Goal: Task Accomplishment & Management: Manage account settings

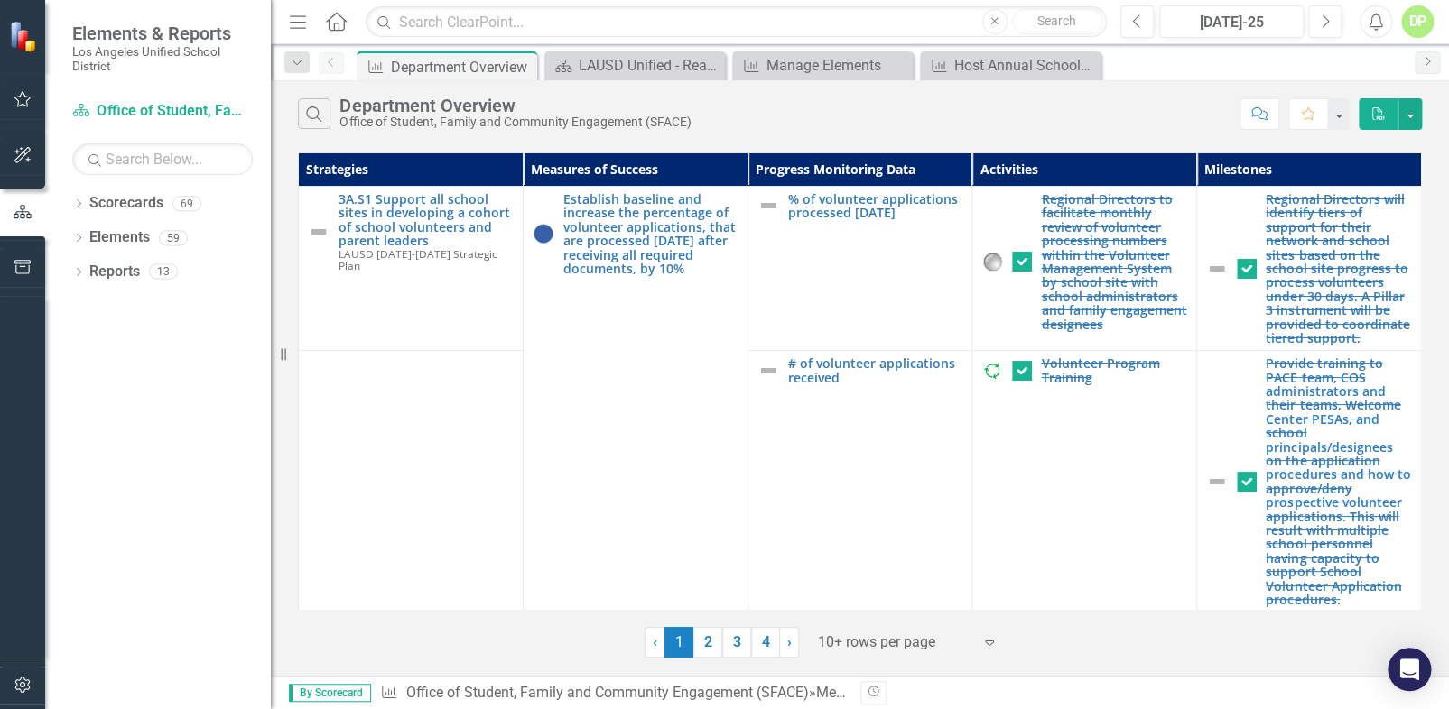
click at [78, 207] on icon at bounding box center [79, 203] width 5 height 8
click at [75, 343] on icon "Dropdown" at bounding box center [78, 342] width 13 height 10
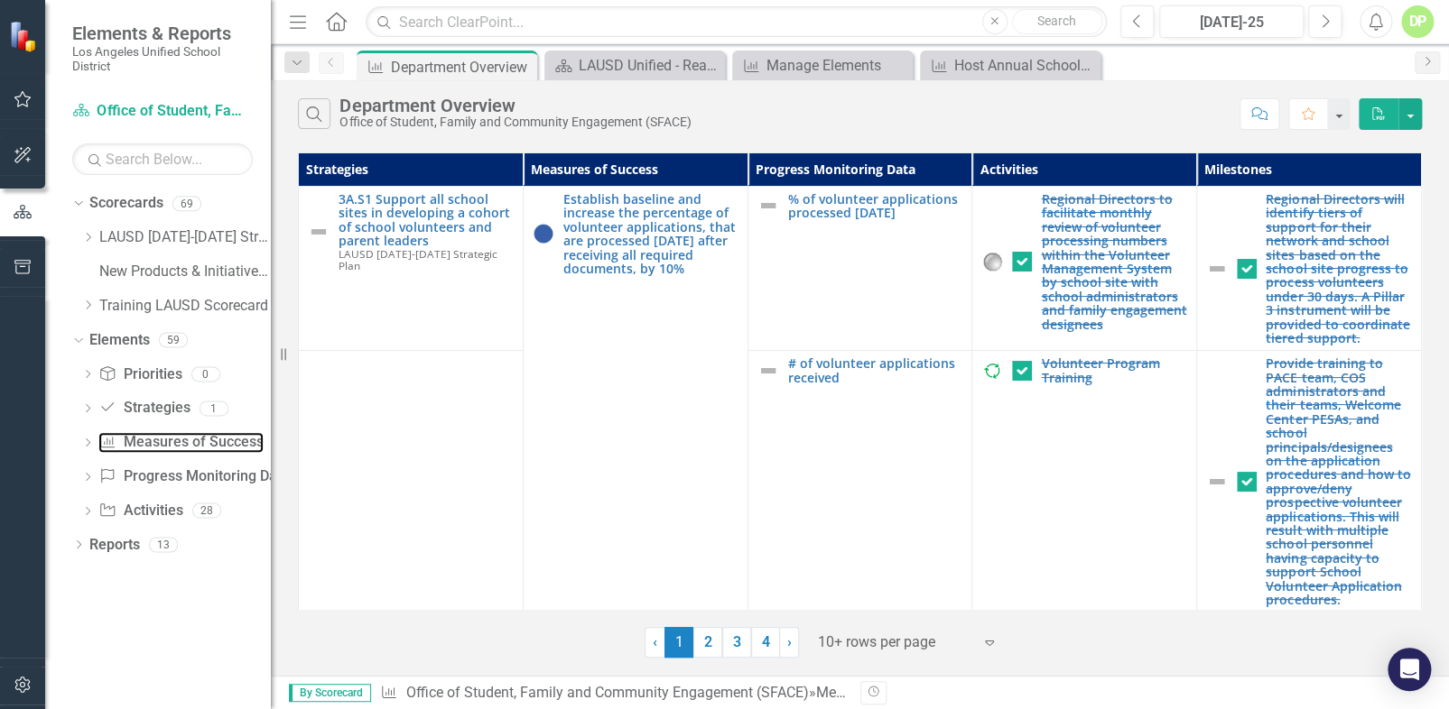
click at [153, 441] on link "Measures of Success Measures of Success" at bounding box center [180, 442] width 164 height 21
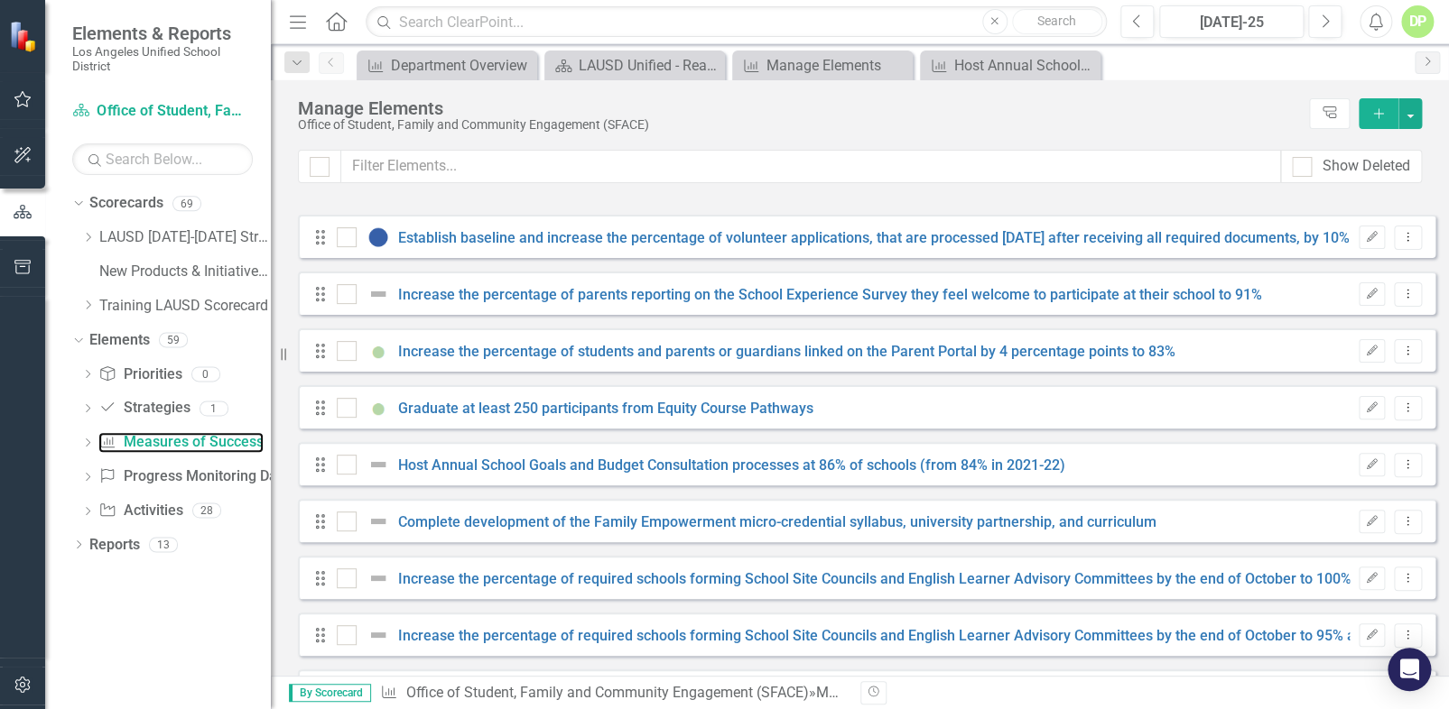
checkbox input "false"
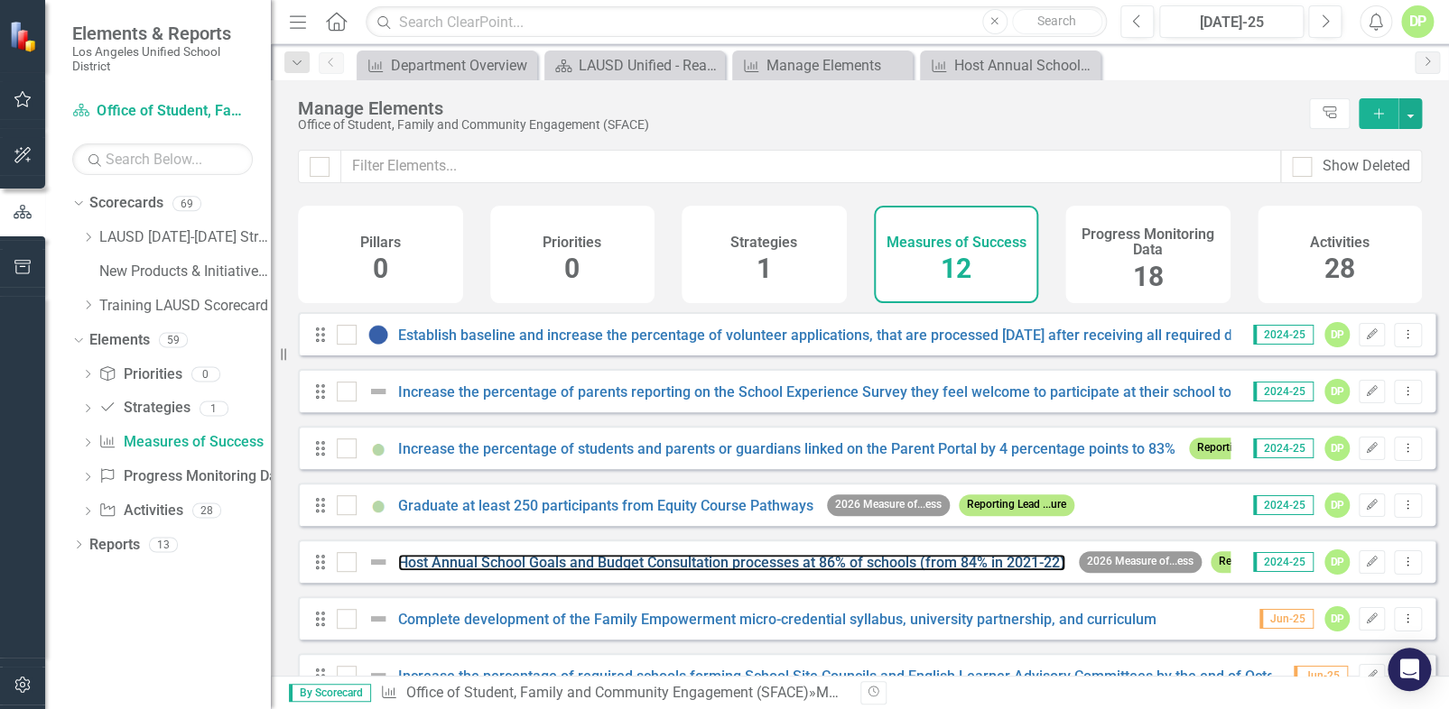
click at [616, 571] on link "Host Annual School Goals and Budget Consultation processes at 86% of schools (f…" at bounding box center [731, 562] width 667 height 17
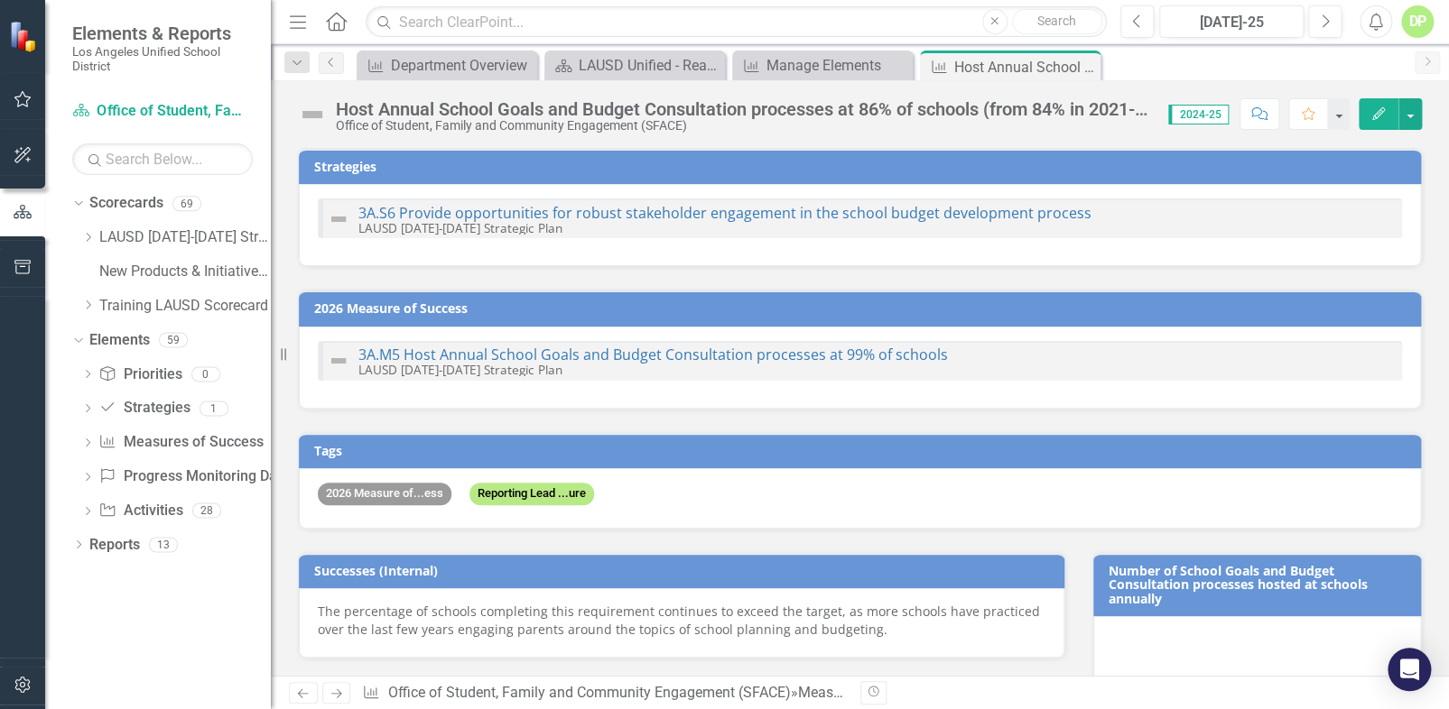
checkbox input "true"
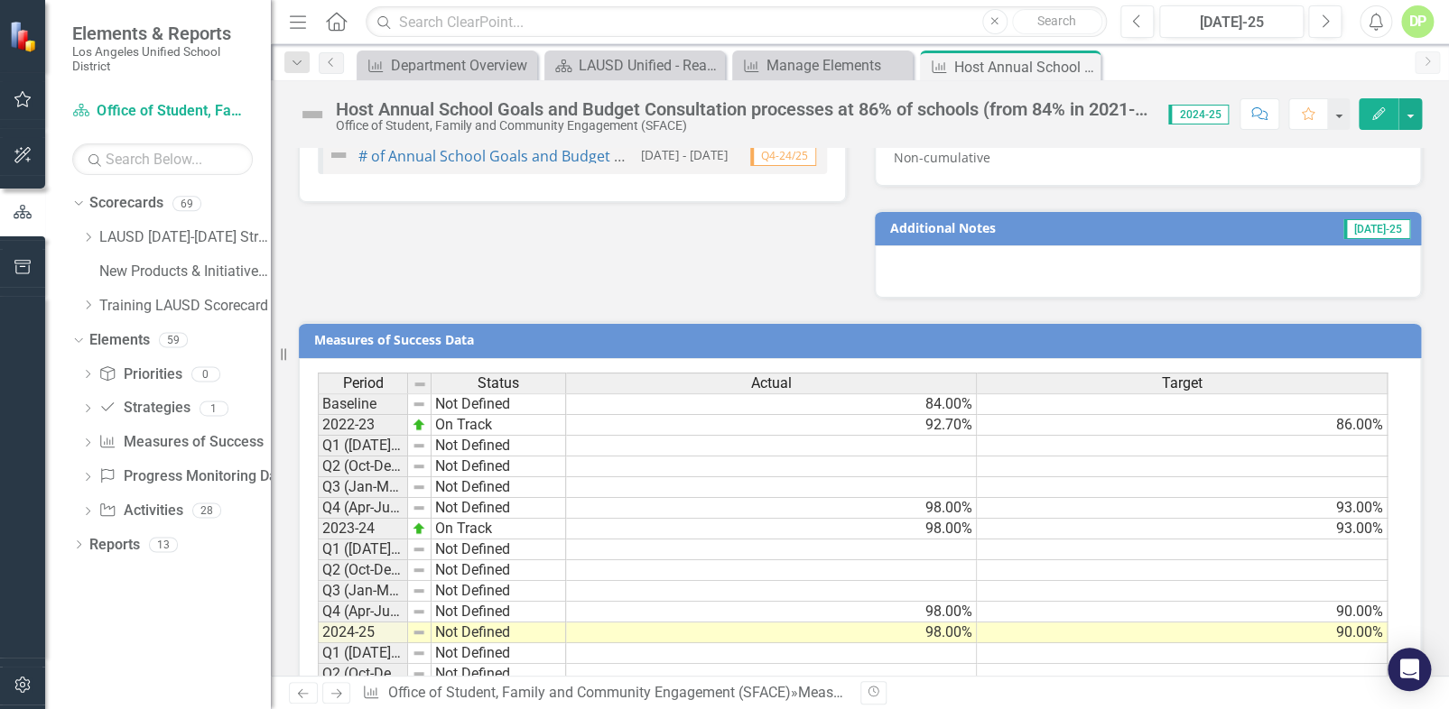
scroll to position [1312, 0]
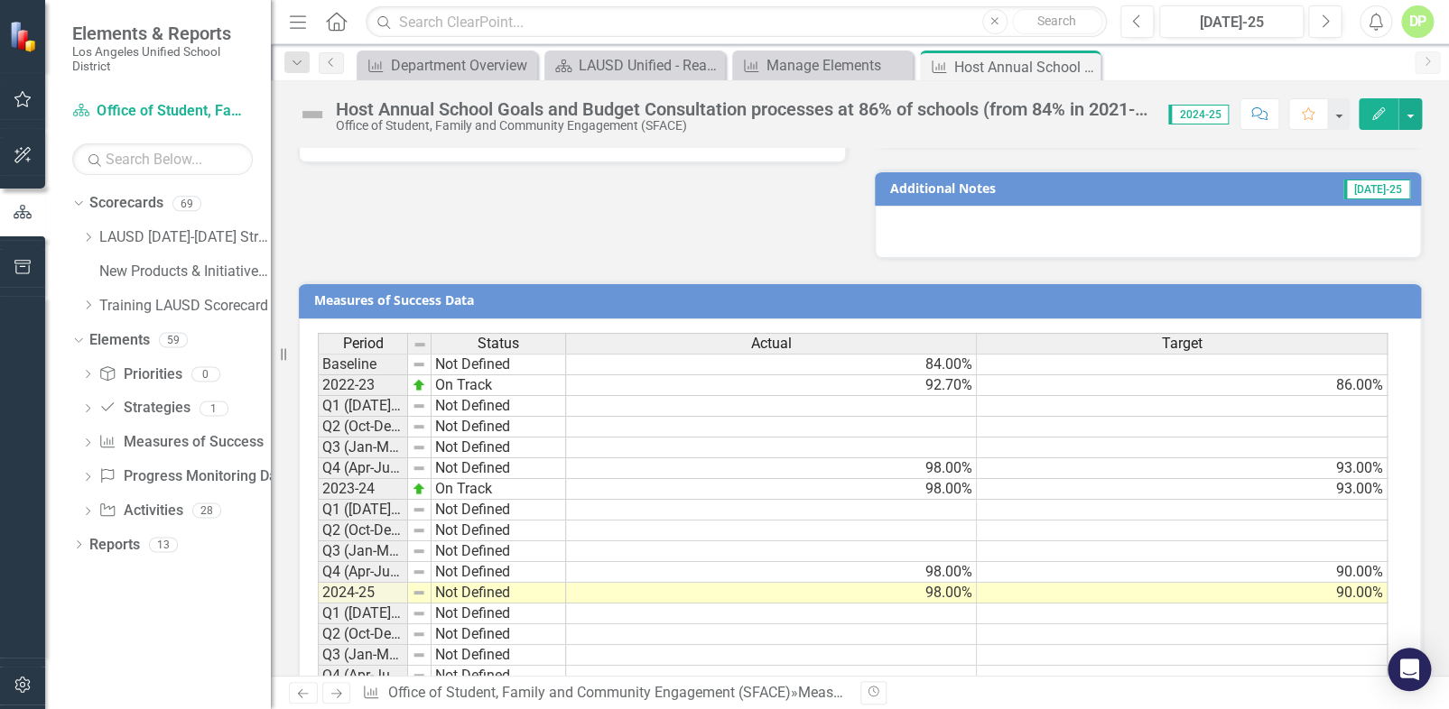
click at [1196, 569] on td "90.00%" at bounding box center [1182, 572] width 411 height 21
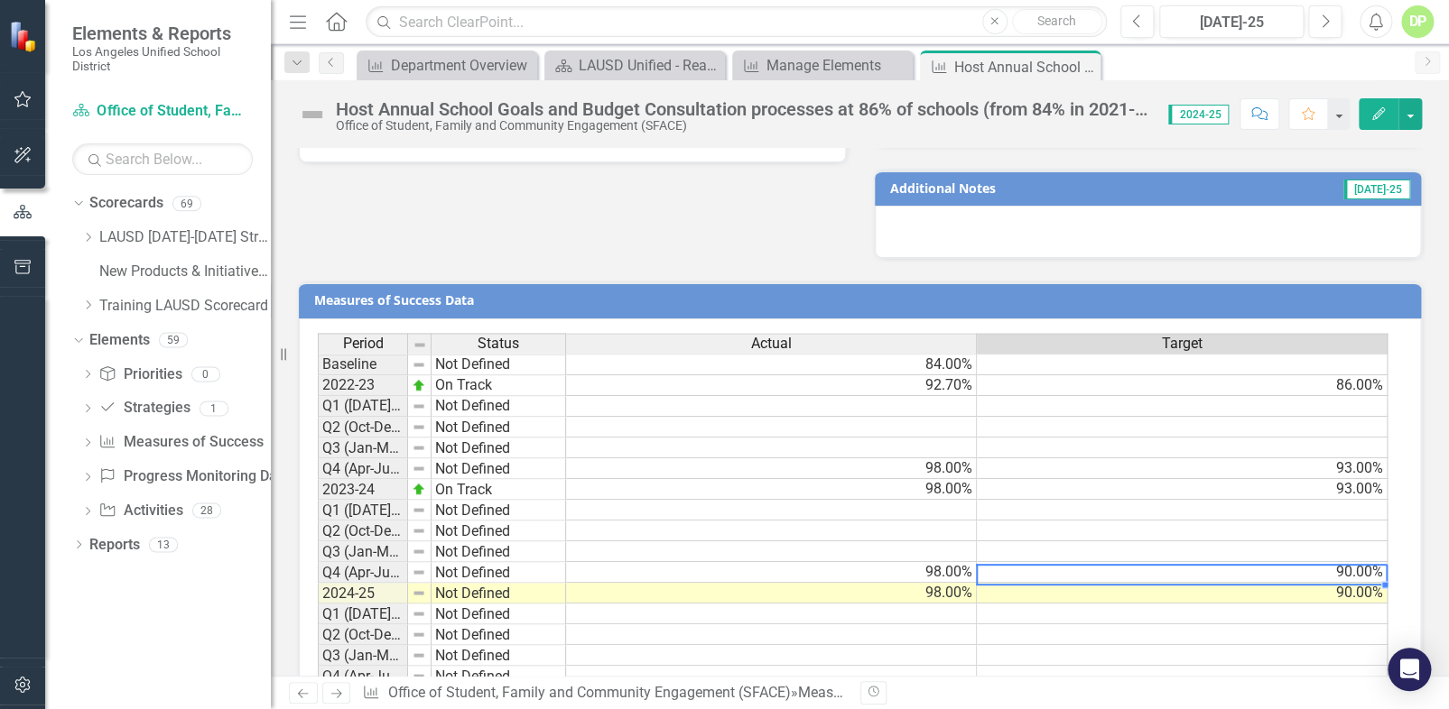
click at [1196, 569] on td "90.00%" at bounding box center [1182, 572] width 411 height 21
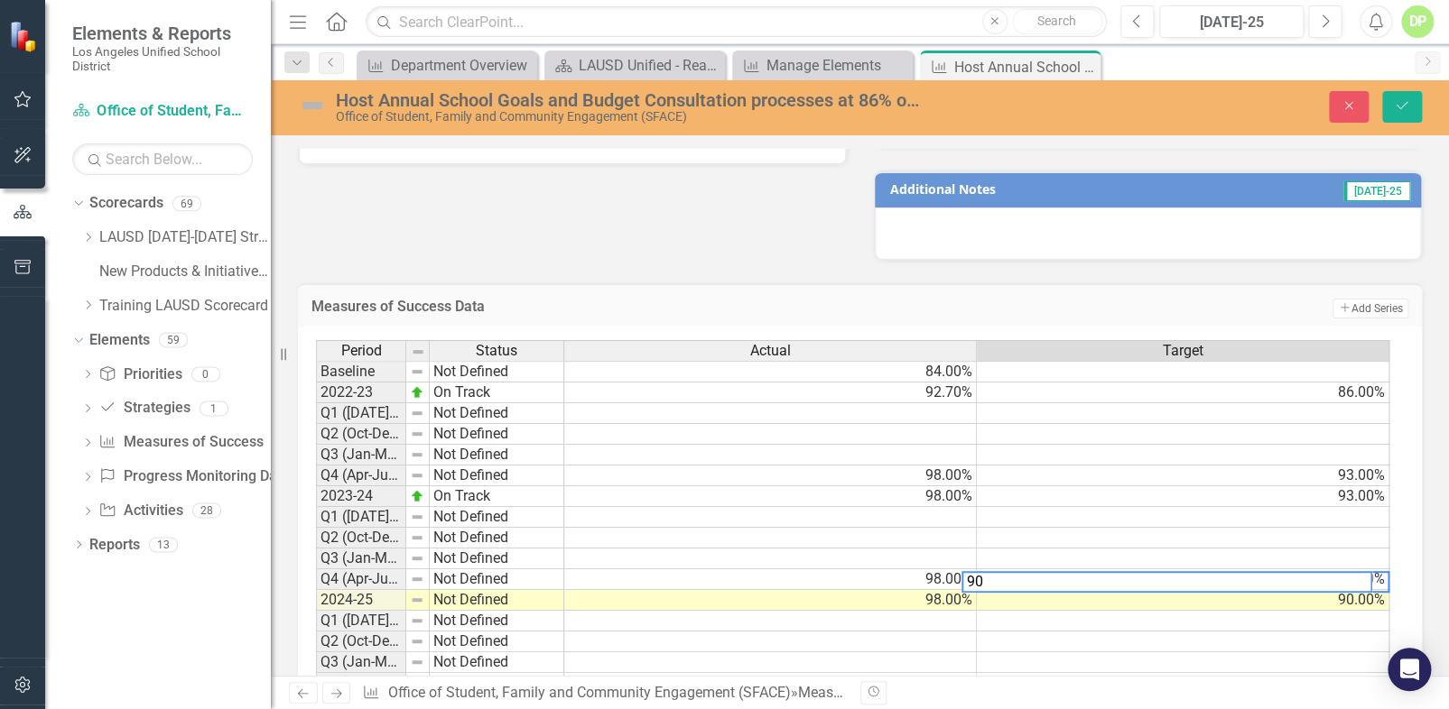
scroll to position [0, 12]
click at [1196, 601] on td "90.00%" at bounding box center [1183, 600] width 412 height 21
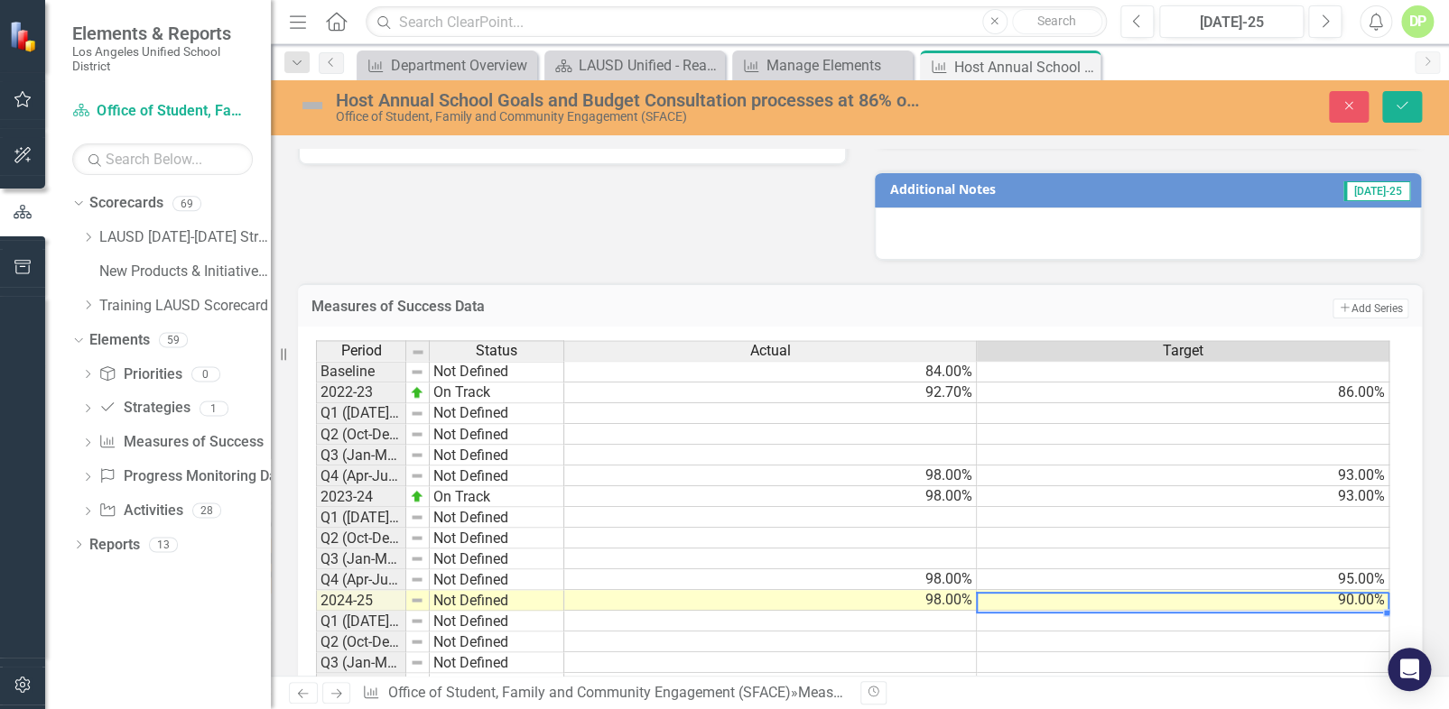
click at [1196, 601] on td "90.00%" at bounding box center [1183, 600] width 412 height 21
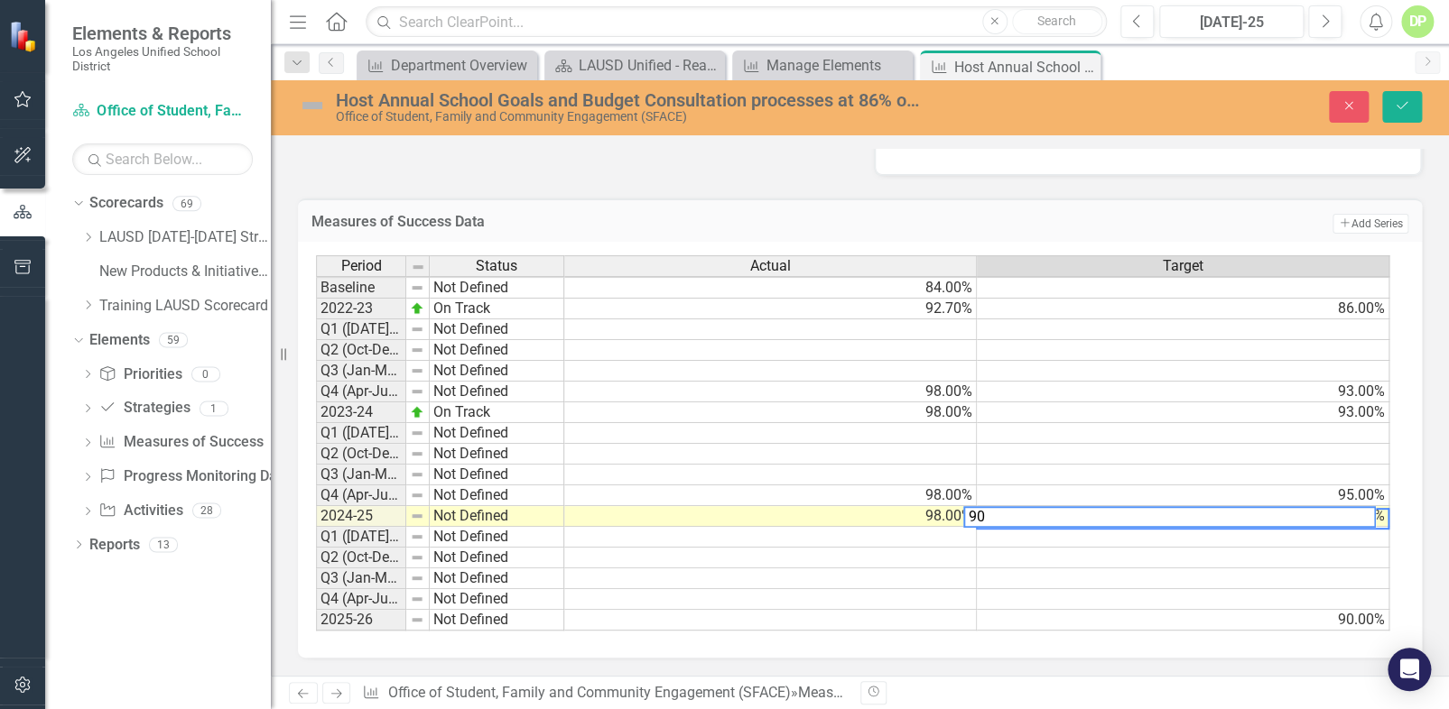
click at [1196, 610] on td "90.00%" at bounding box center [1183, 620] width 412 height 21
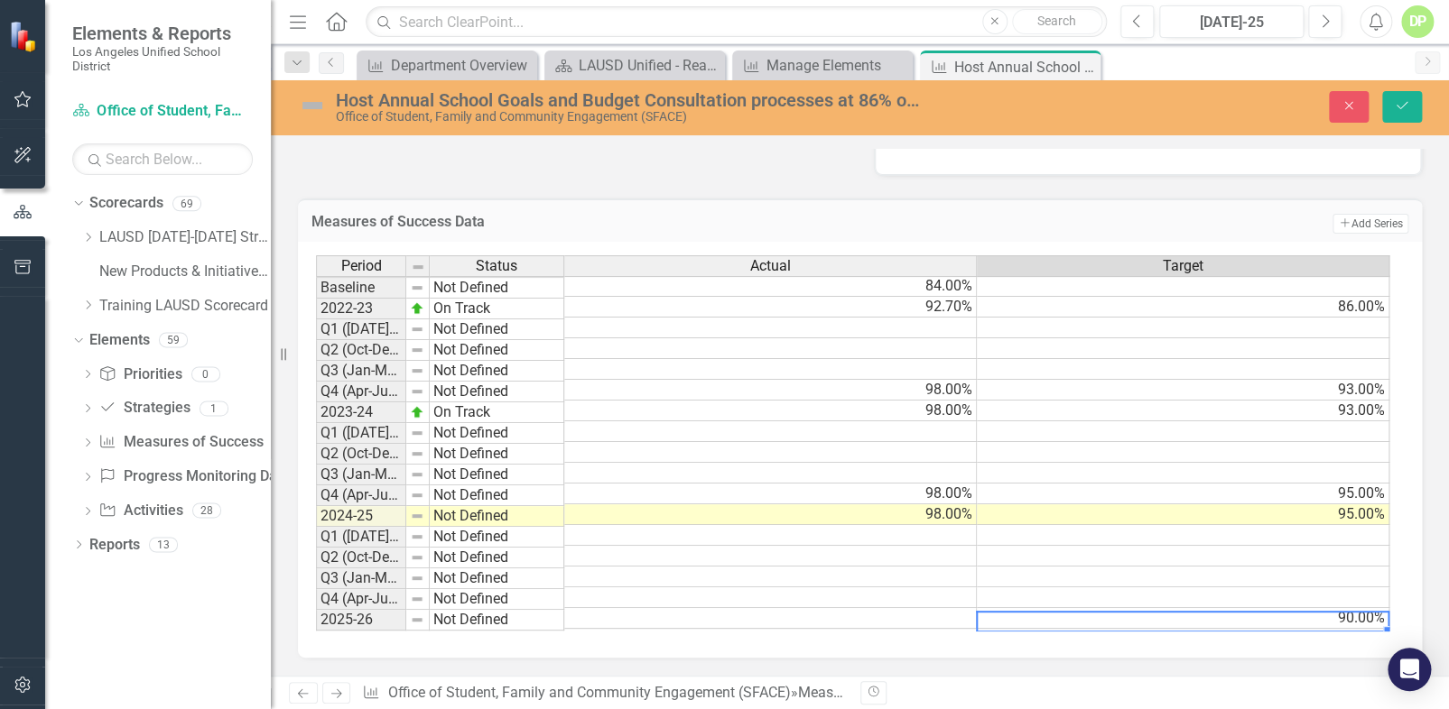
click at [1196, 609] on td "90.00%" at bounding box center [1183, 618] width 412 height 21
click at [1196, 484] on td "95.00%" at bounding box center [1183, 494] width 412 height 21
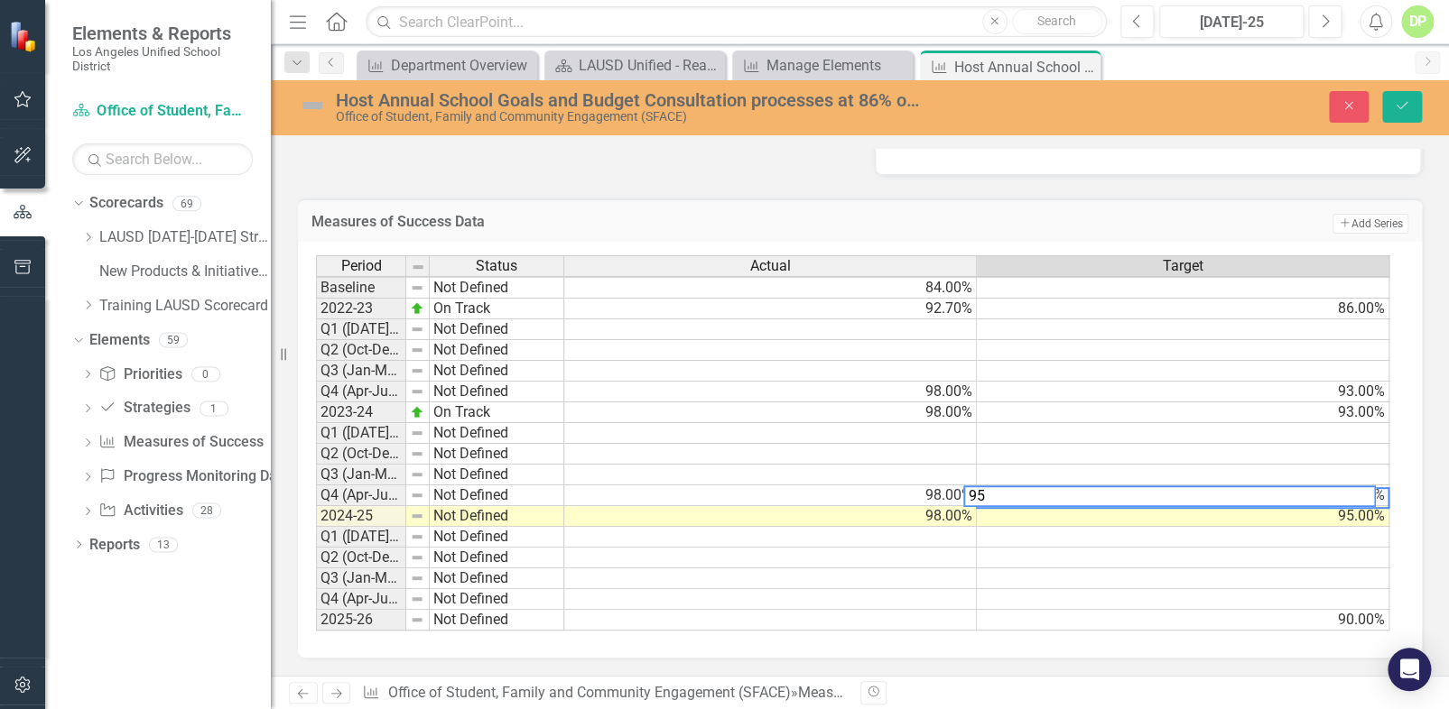
click at [1135, 506] on td "95.00%" at bounding box center [1183, 516] width 412 height 21
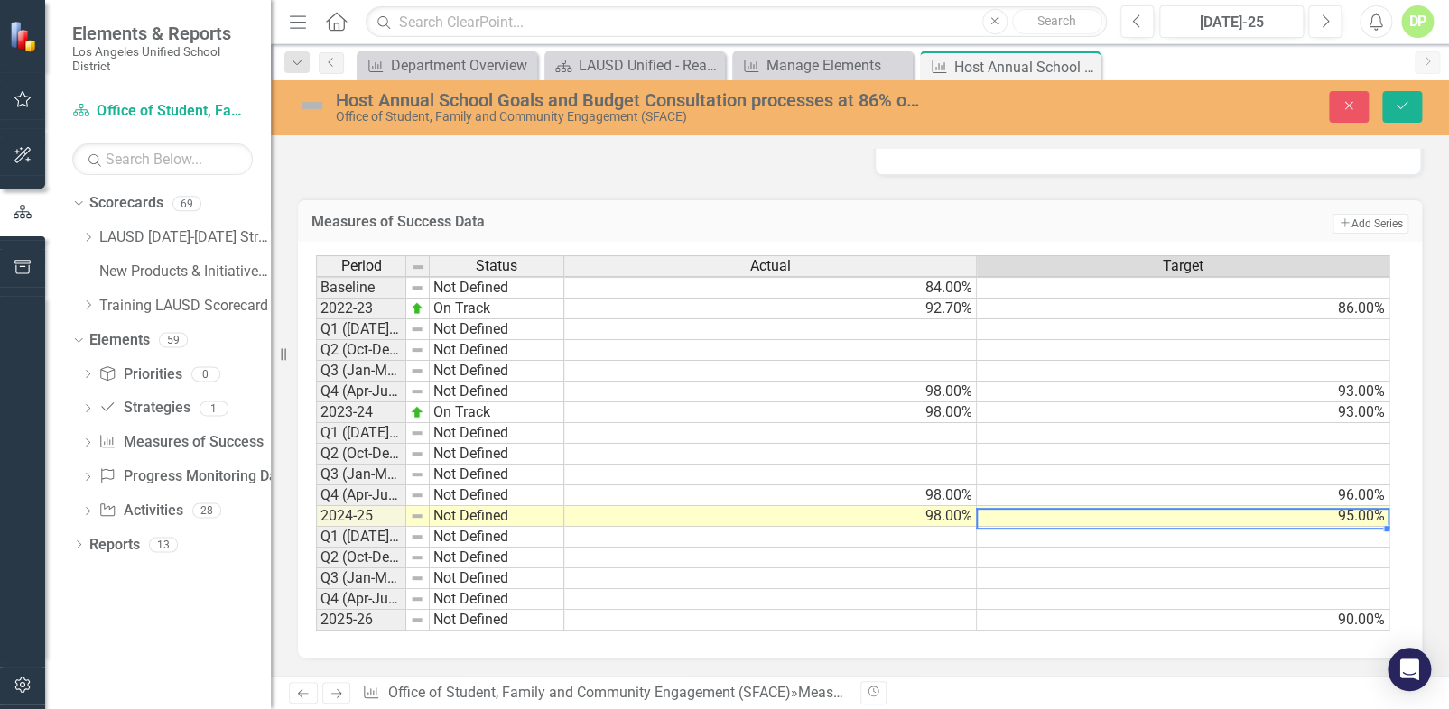
click at [1135, 506] on td "95.00%" at bounding box center [1183, 516] width 412 height 21
type textarea "96"
click at [1038, 548] on td at bounding box center [1183, 558] width 412 height 21
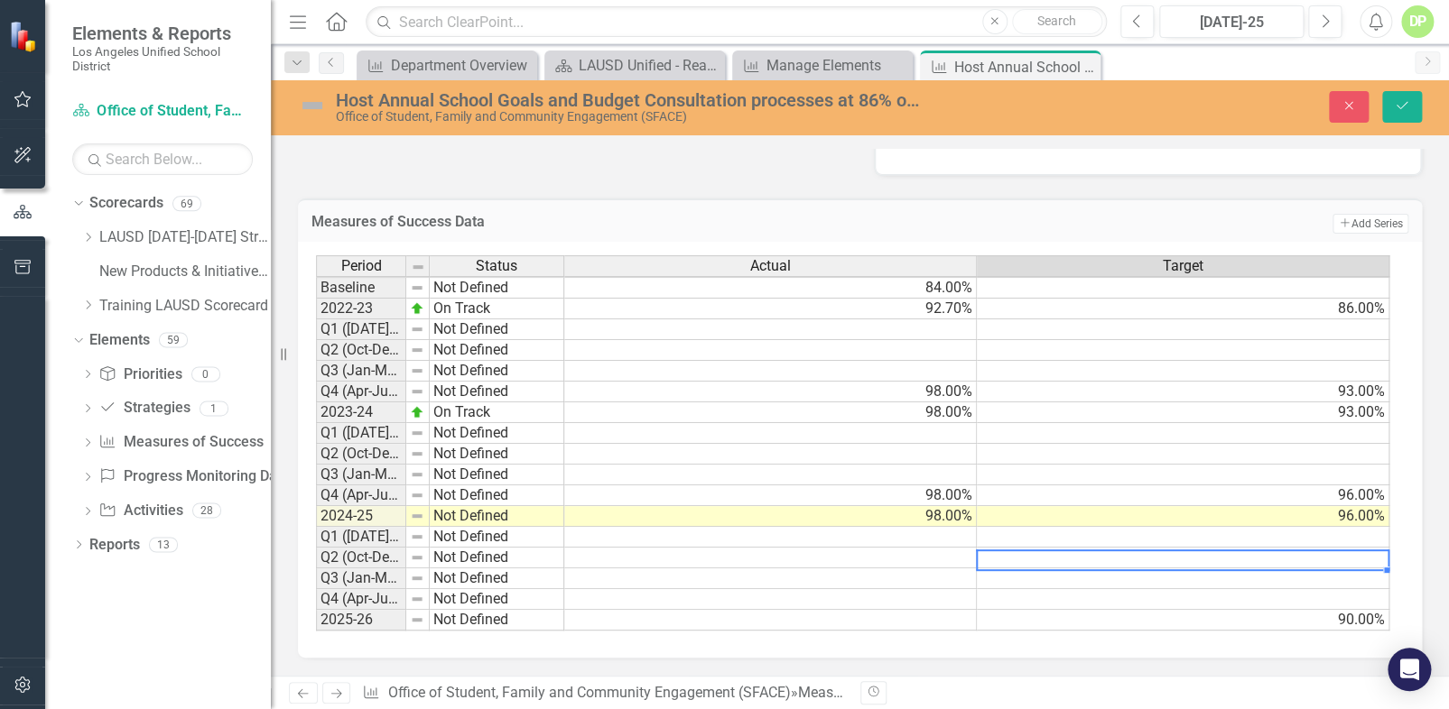
click at [1196, 612] on td "90.00%" at bounding box center [1183, 620] width 412 height 21
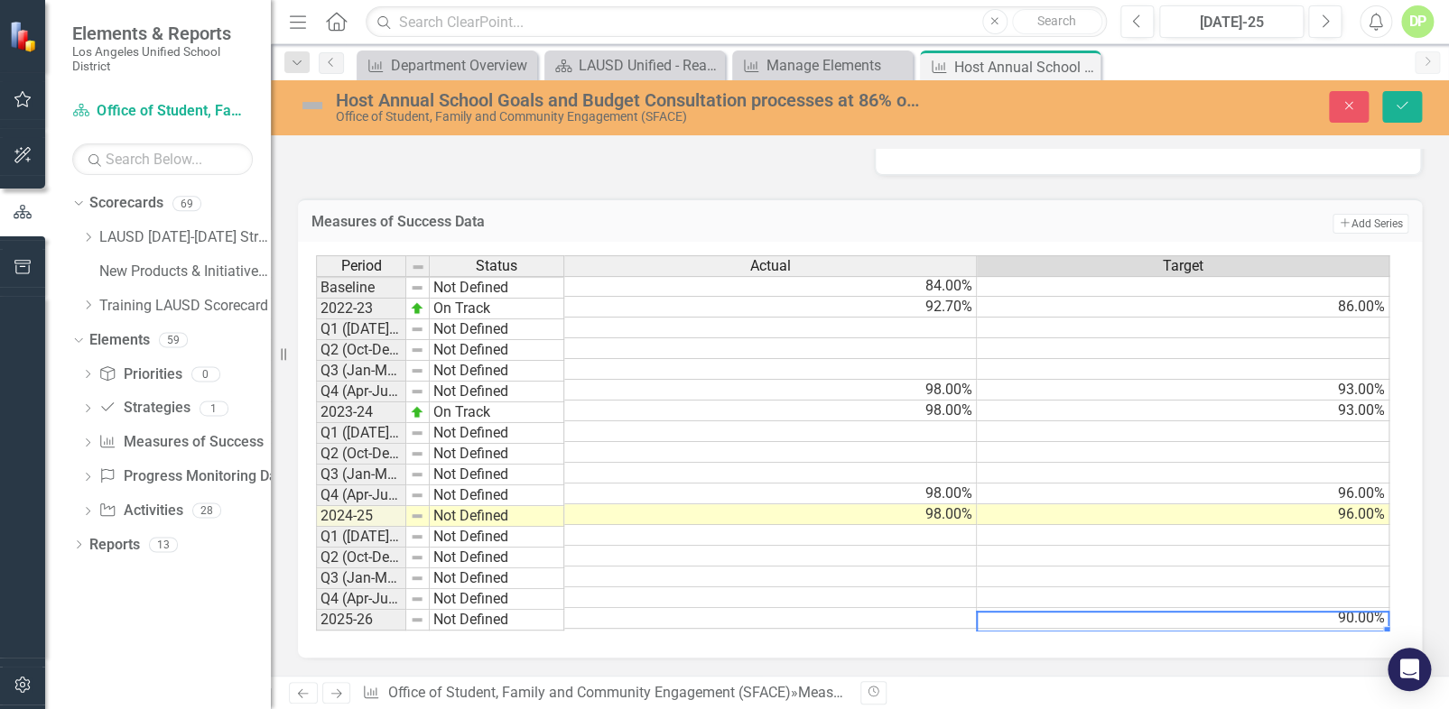
click at [1196, 612] on td "90.00%" at bounding box center [1183, 618] width 412 height 21
type textarea "99"
click at [1196, 115] on button "Save" at bounding box center [1402, 107] width 40 height 32
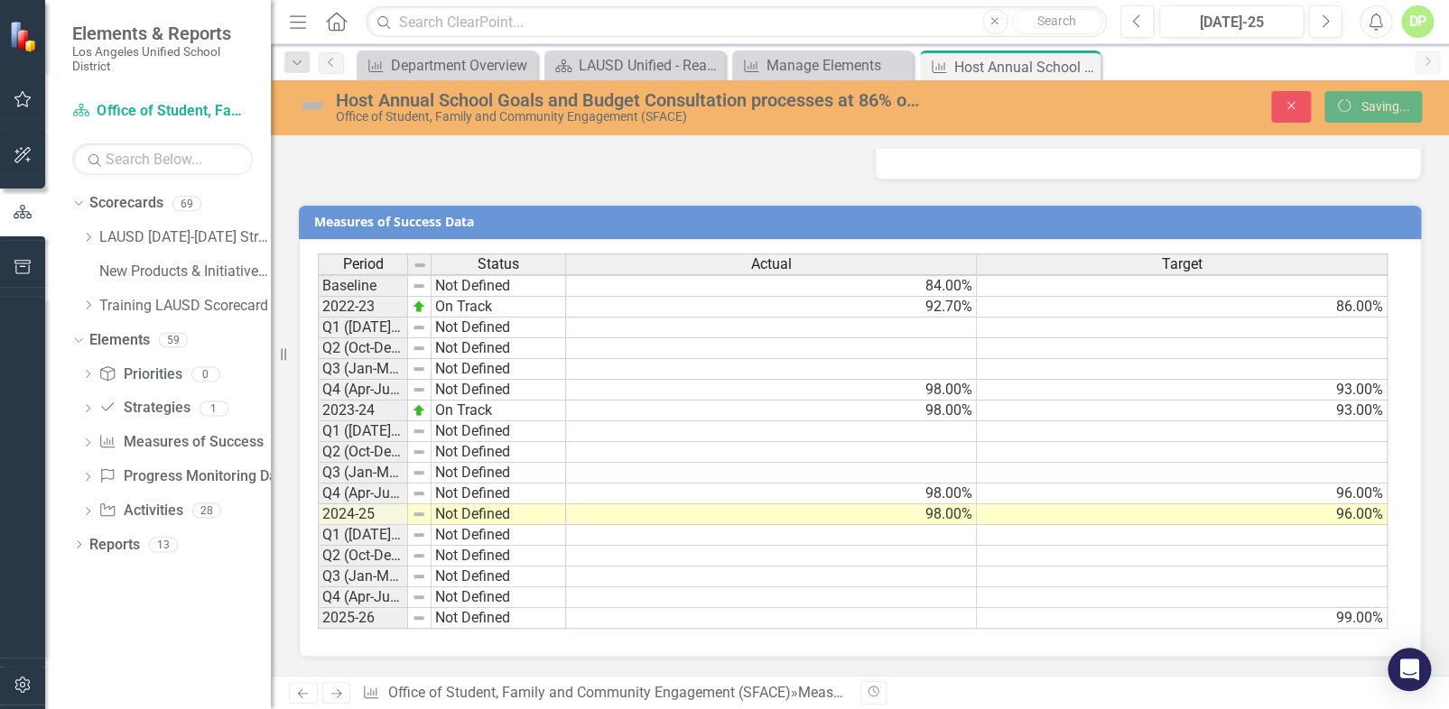
scroll to position [0, 0]
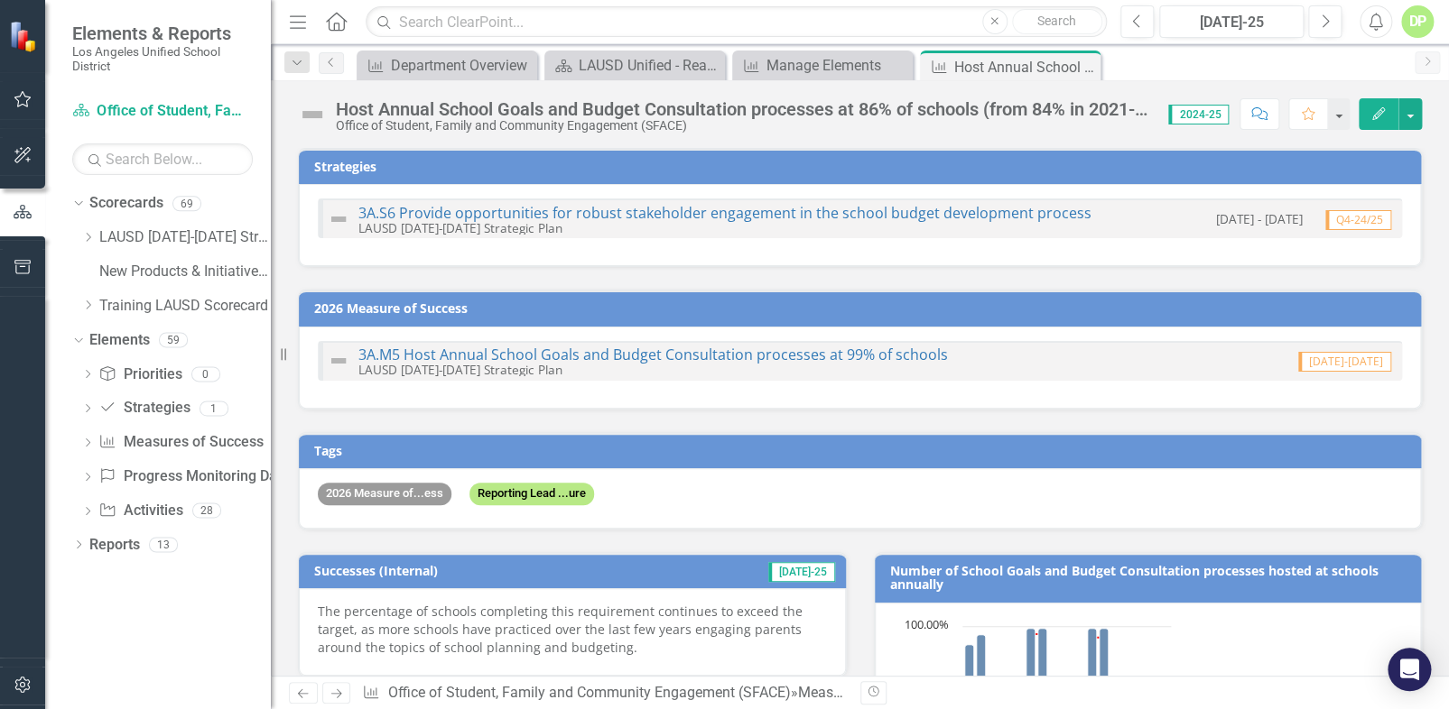
checkbox input "false"
checkbox input "true"
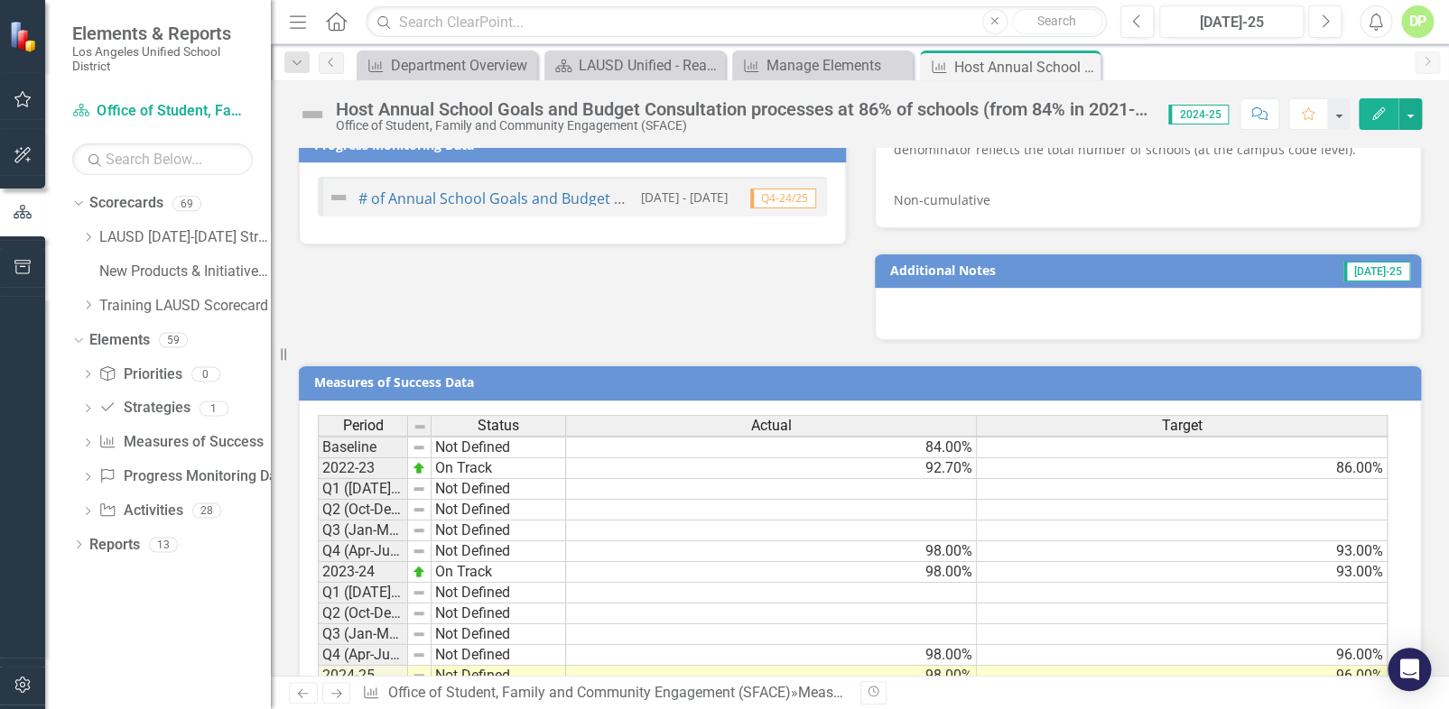
scroll to position [1394, 0]
